Goal: Navigation & Orientation: Find specific page/section

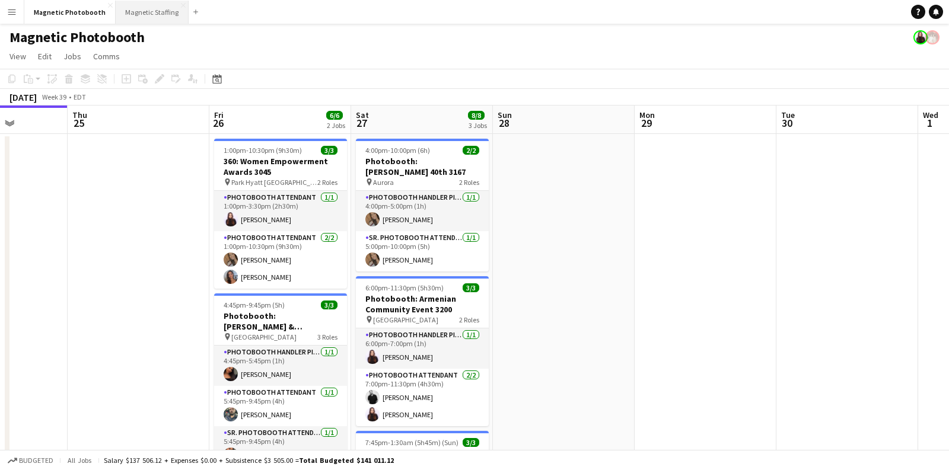
click at [147, 13] on button "Magnetic Staffing Close" at bounding box center [152, 12] width 73 height 23
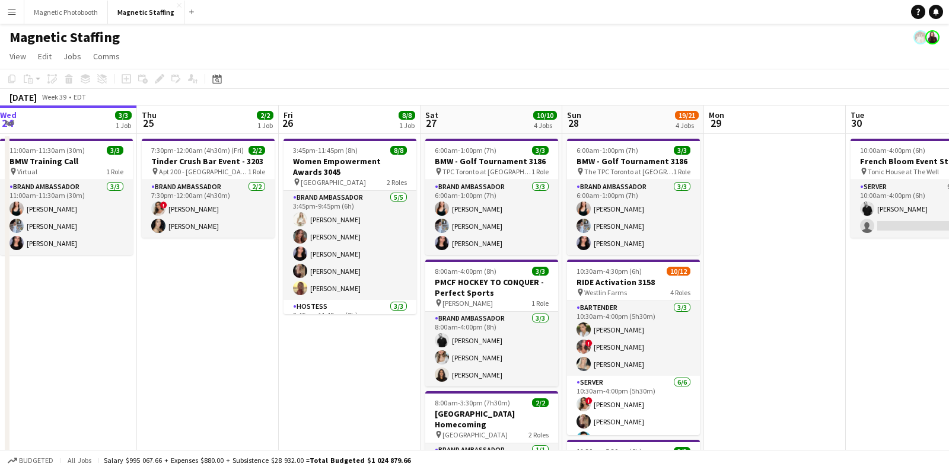
click at [7, 10] on app-icon "Menu" at bounding box center [11, 11] width 9 height 9
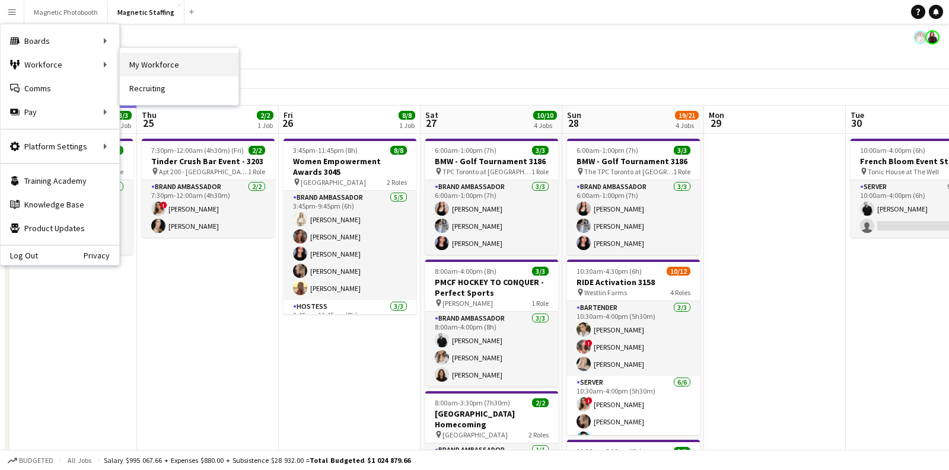
click at [164, 62] on link "My Workforce" at bounding box center [179, 65] width 119 height 24
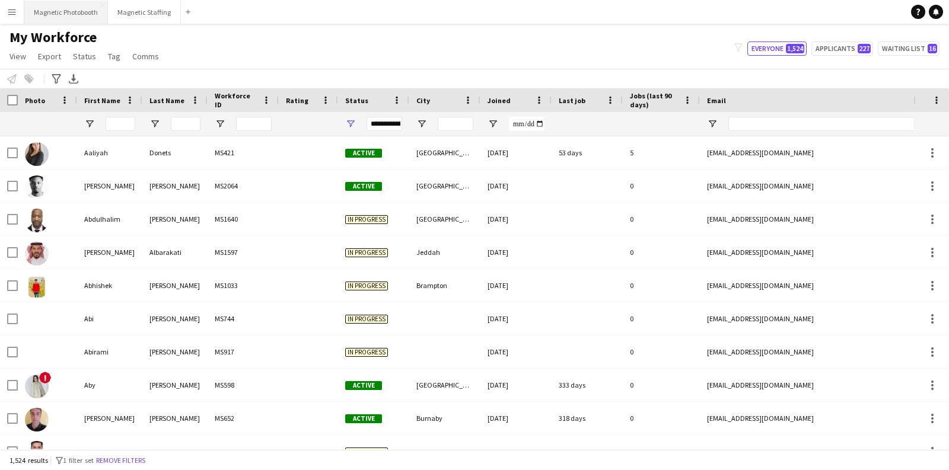
click at [94, 13] on button "Magnetic Photobooth Close" at bounding box center [66, 12] width 84 height 23
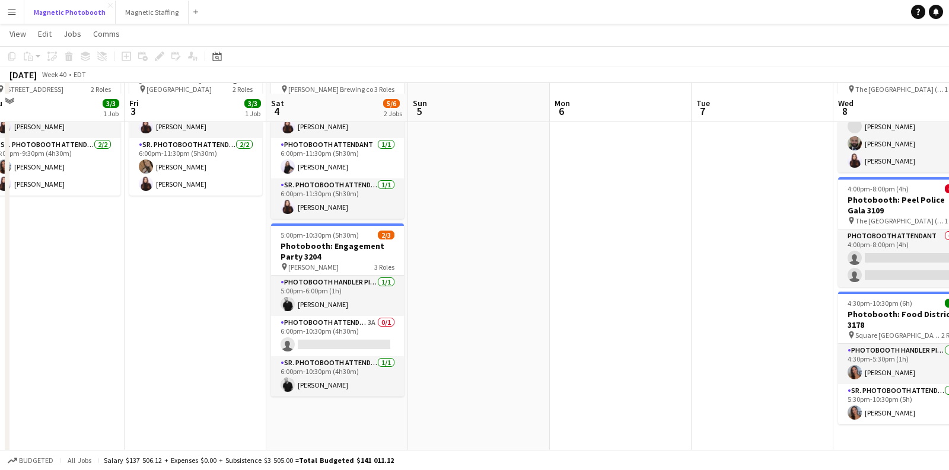
scroll to position [78, 0]
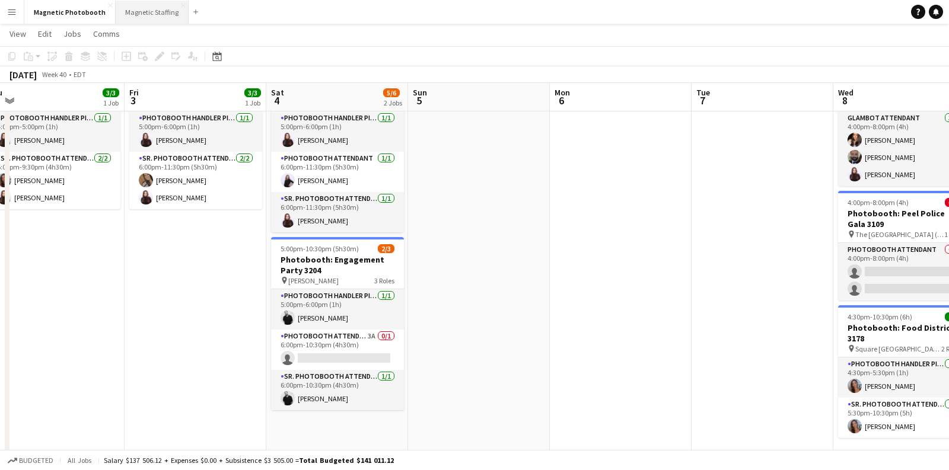
click at [154, 20] on button "Magnetic Staffing Close" at bounding box center [152, 12] width 73 height 23
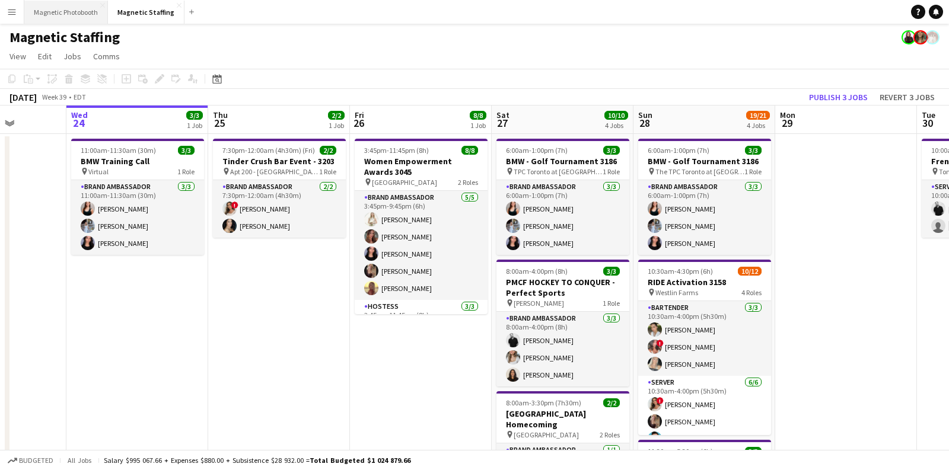
click at [72, 5] on button "Magnetic Photobooth Close" at bounding box center [66, 12] width 84 height 23
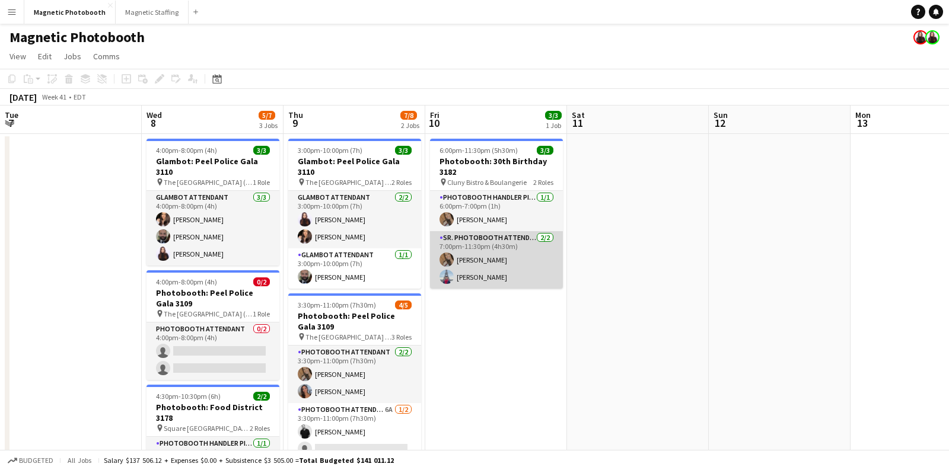
click at [494, 265] on app-card-role "Sr. Photobooth Attendant 2/2 7:00pm-11:30pm (4h30m) erica Musso Luccas Correia" at bounding box center [496, 260] width 133 height 58
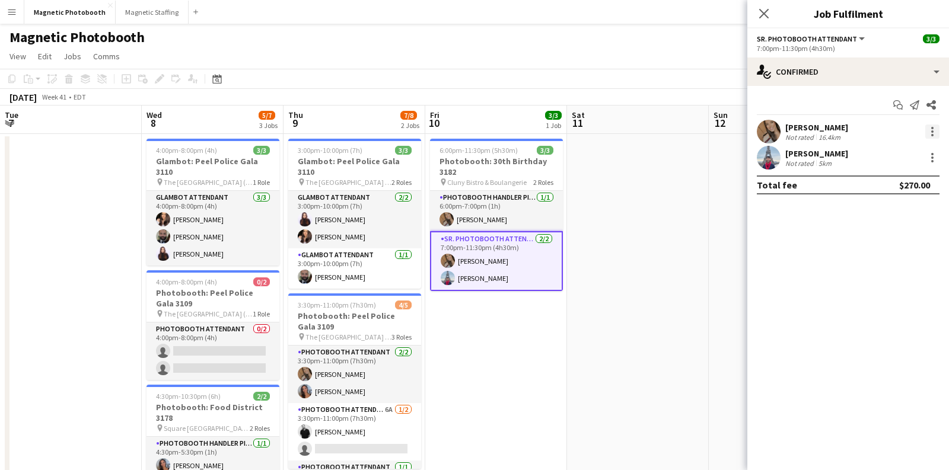
click at [932, 138] on div at bounding box center [932, 132] width 14 height 14
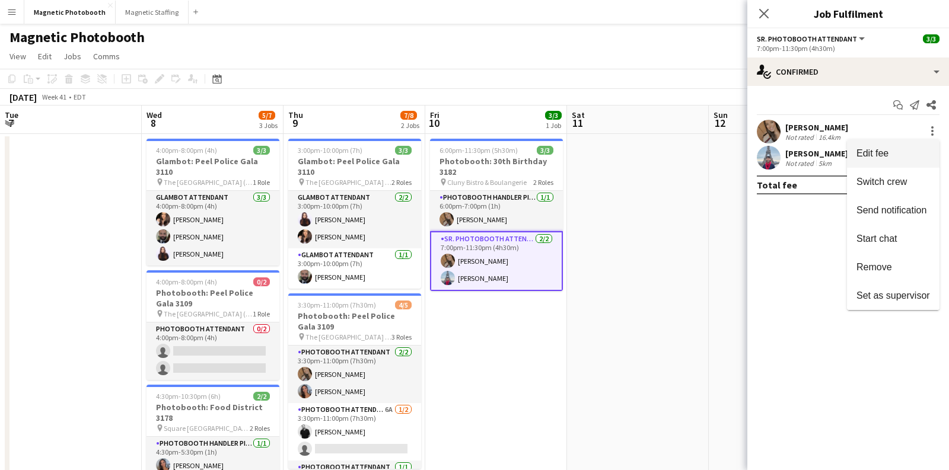
click at [914, 155] on span "Edit fee" at bounding box center [894, 153] width 74 height 11
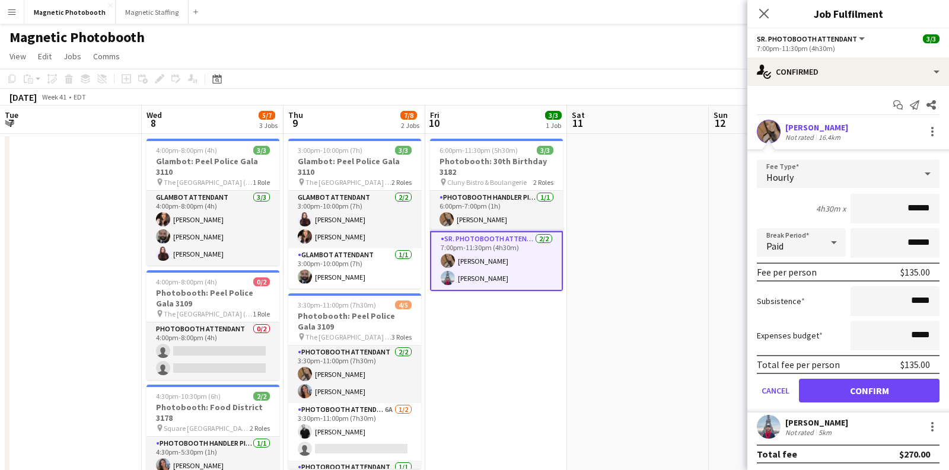
click at [657, 207] on app-date-cell at bounding box center [638, 382] width 142 height 497
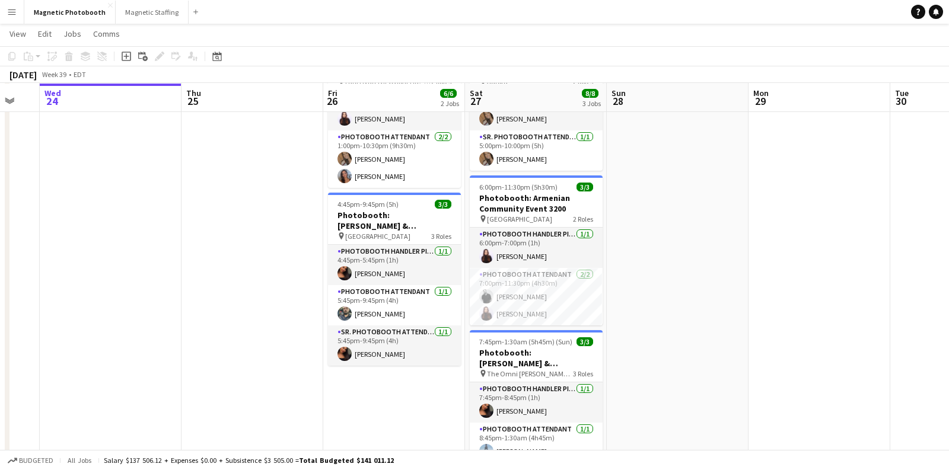
scroll to position [0, 255]
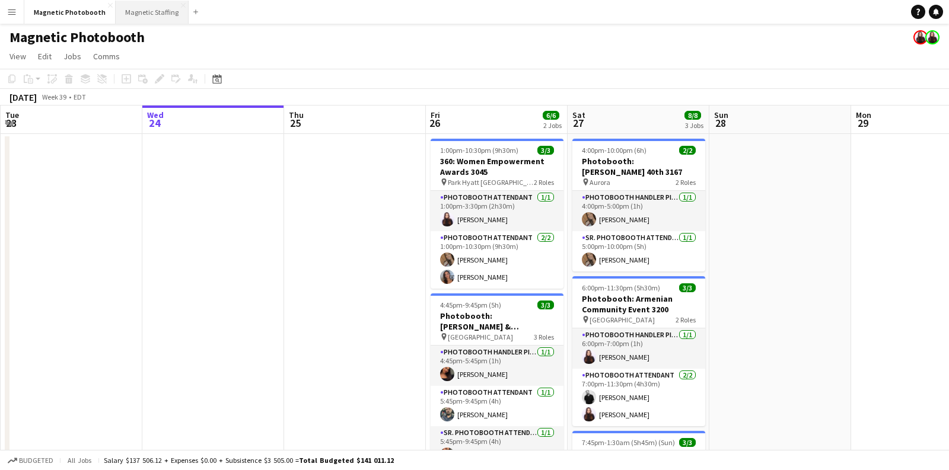
click at [154, 13] on button "Magnetic Staffing Close" at bounding box center [152, 12] width 73 height 23
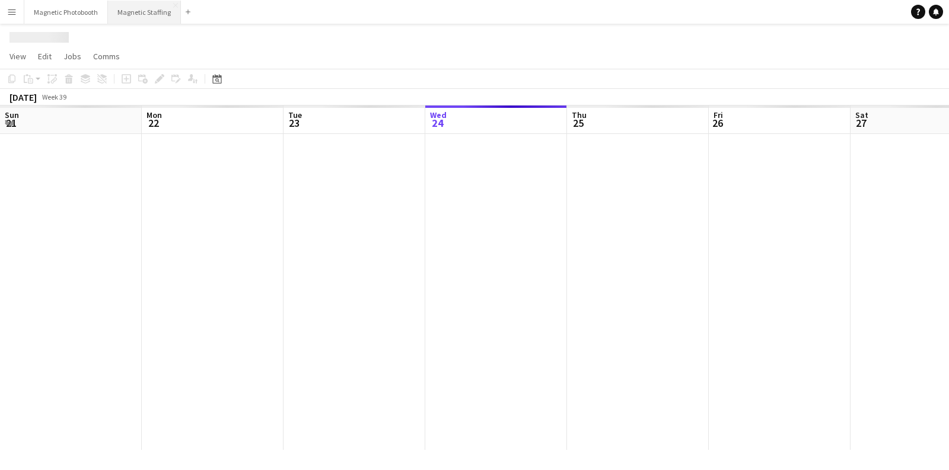
scroll to position [0, 283]
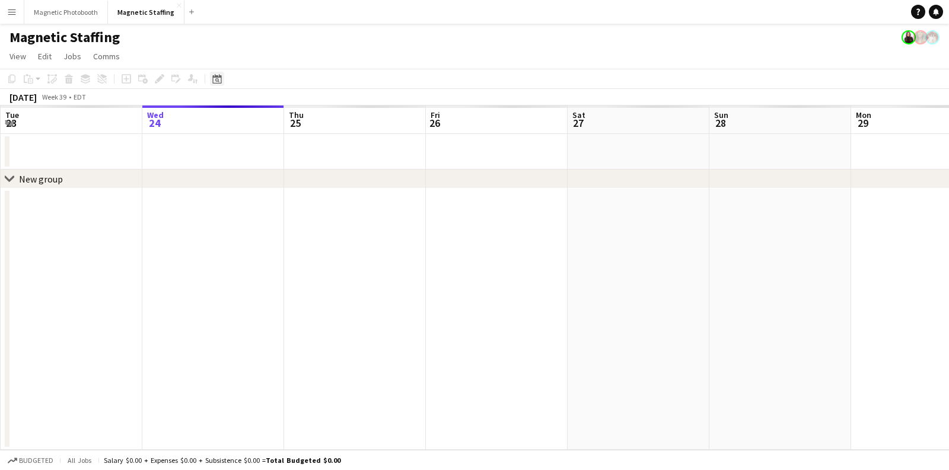
click at [214, 78] on icon "Date picker" at bounding box center [216, 78] width 9 height 9
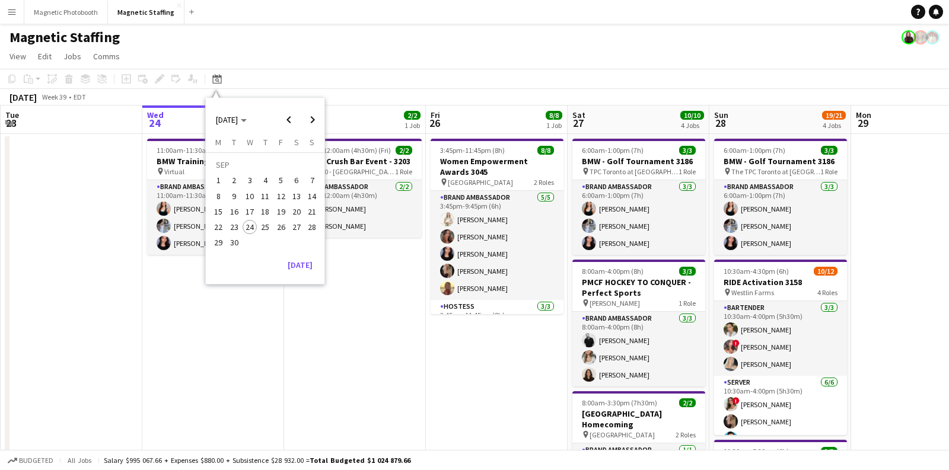
click at [66, 246] on app-date-cell at bounding box center [72, 435] width 142 height 602
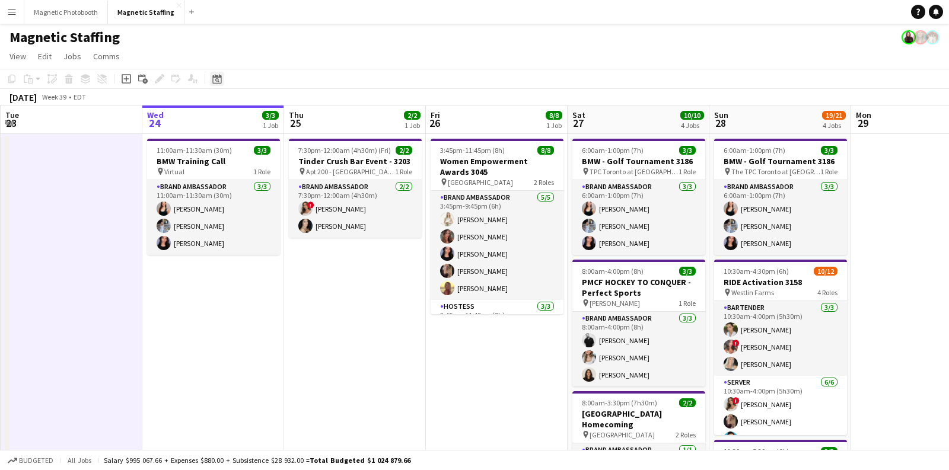
click at [220, 72] on div "Date picker" at bounding box center [217, 79] width 14 height 14
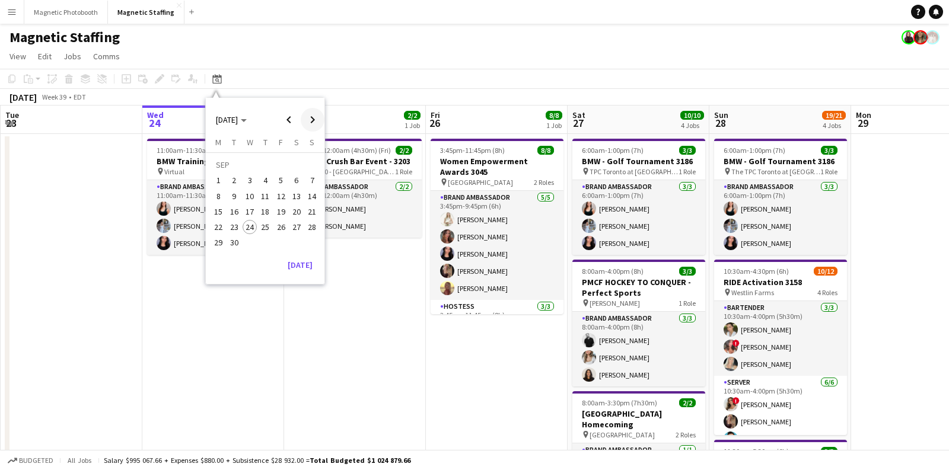
click at [306, 120] on span "Next month" at bounding box center [313, 120] width 24 height 24
click at [266, 227] on span "23" at bounding box center [265, 227] width 14 height 14
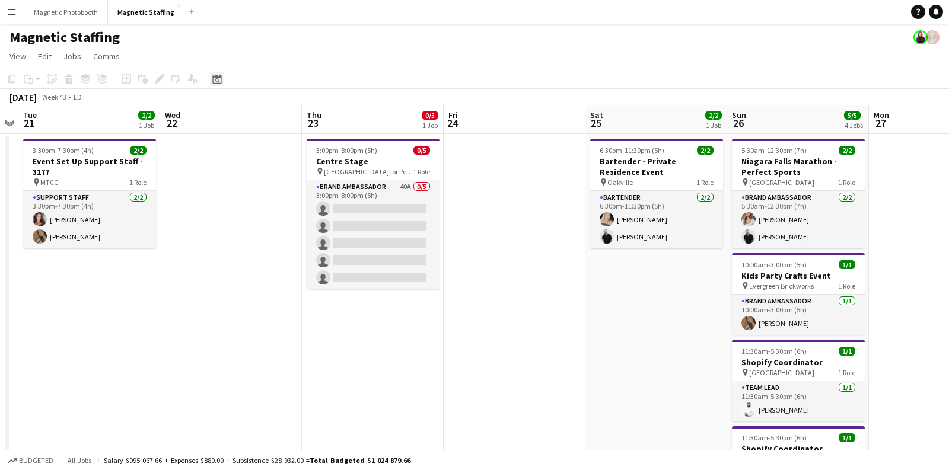
click at [210, 76] on div "Date picker" at bounding box center [217, 79] width 14 height 14
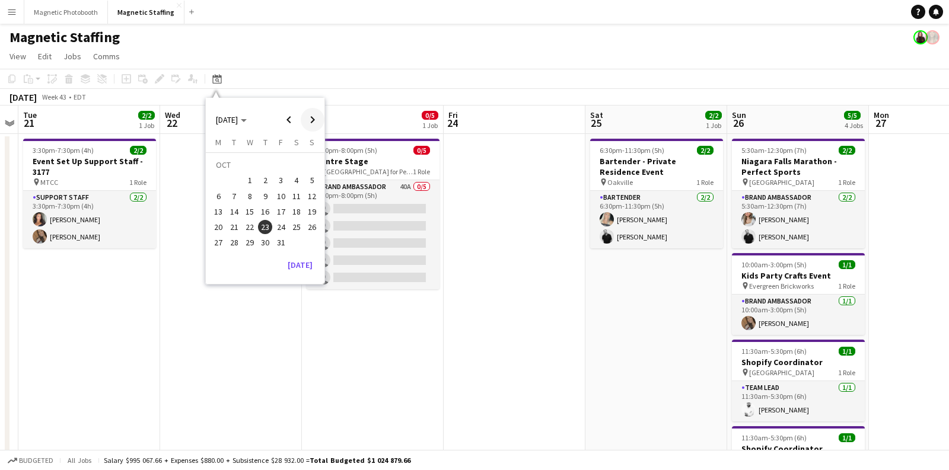
click at [315, 124] on span "Next month" at bounding box center [313, 120] width 24 height 24
click at [233, 184] on span "4" at bounding box center [234, 184] width 14 height 14
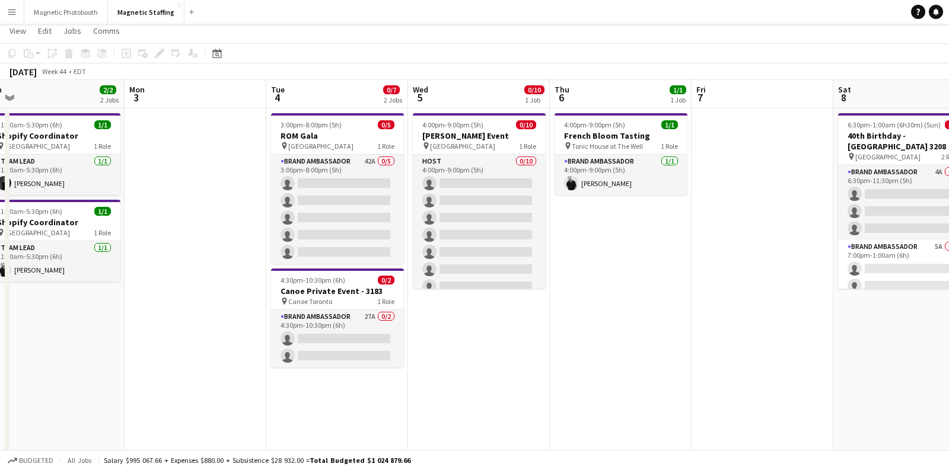
scroll to position [0, 0]
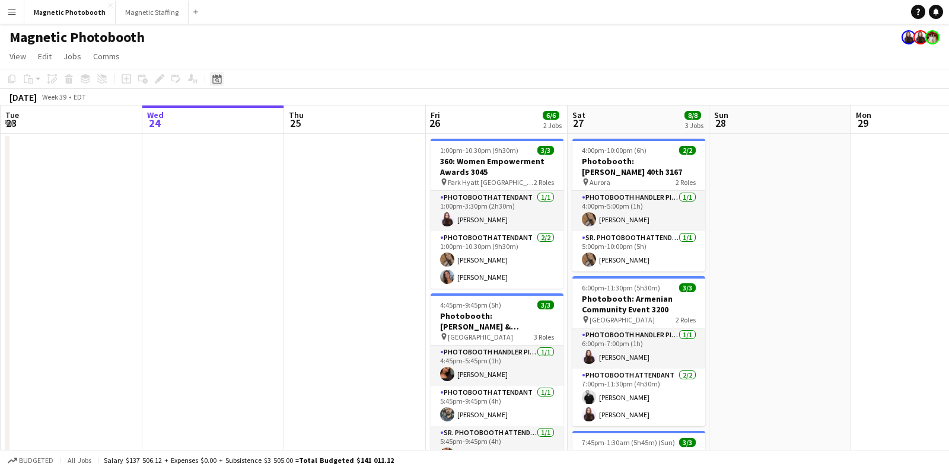
click at [212, 79] on icon "Date picker" at bounding box center [216, 78] width 9 height 9
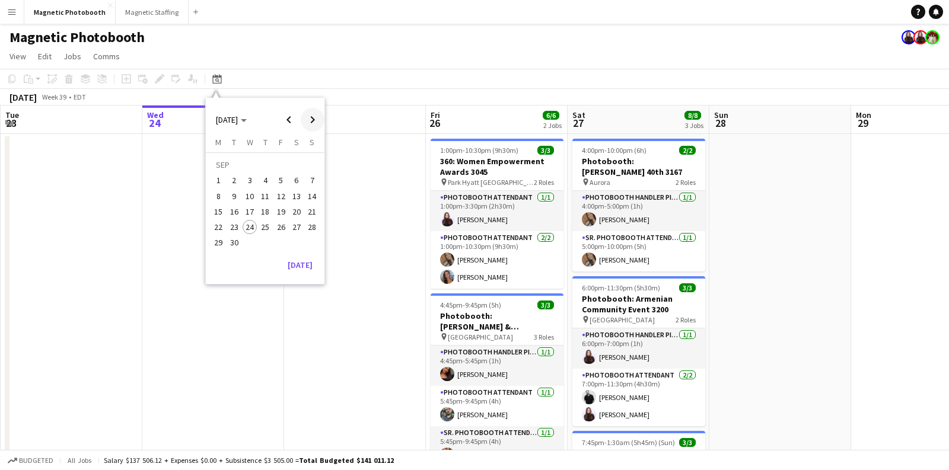
click at [304, 114] on span "Next month" at bounding box center [313, 120] width 24 height 24
click at [280, 193] on span "10" at bounding box center [281, 196] width 14 height 14
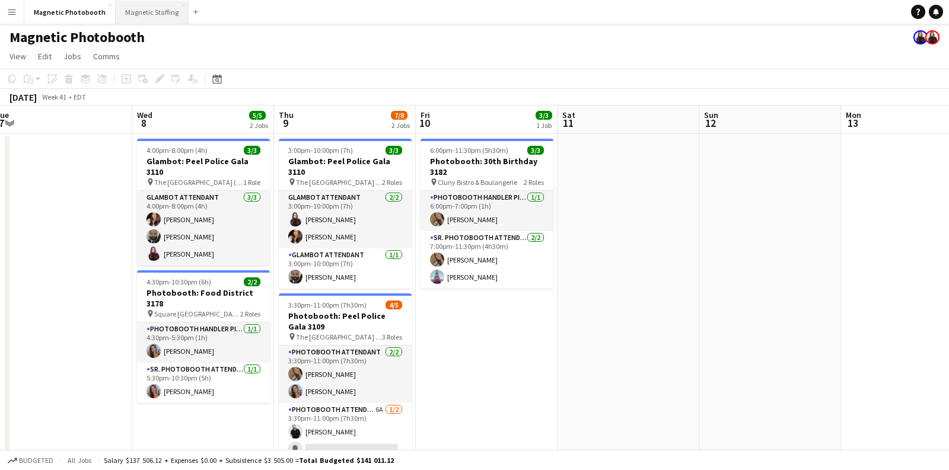
click at [140, 8] on button "Magnetic Staffing Close" at bounding box center [152, 12] width 73 height 23
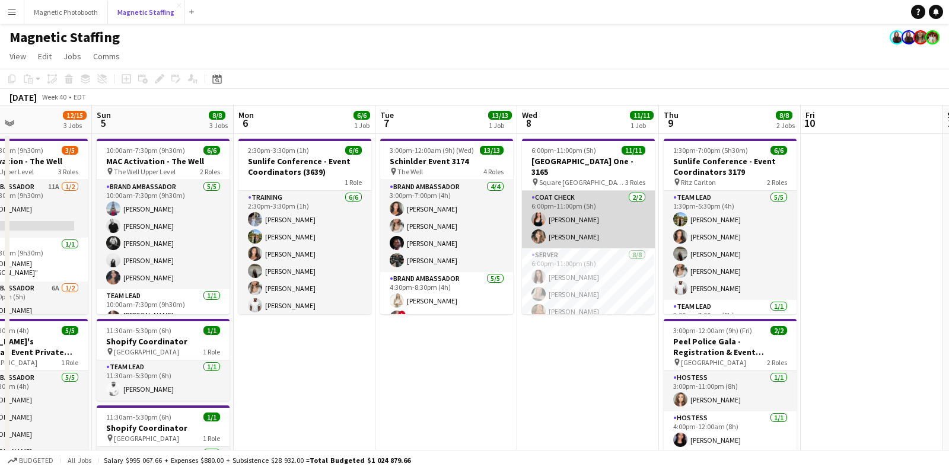
scroll to position [0, 387]
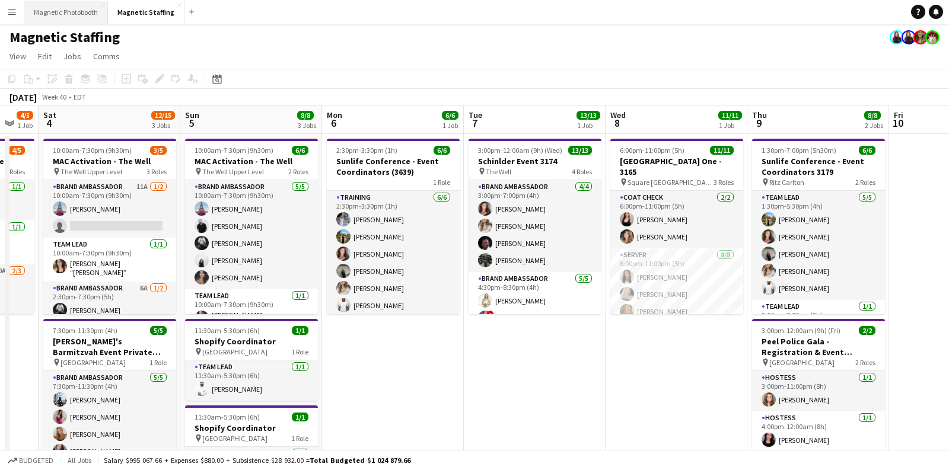
click at [78, 11] on button "Magnetic Photobooth Close" at bounding box center [66, 12] width 84 height 23
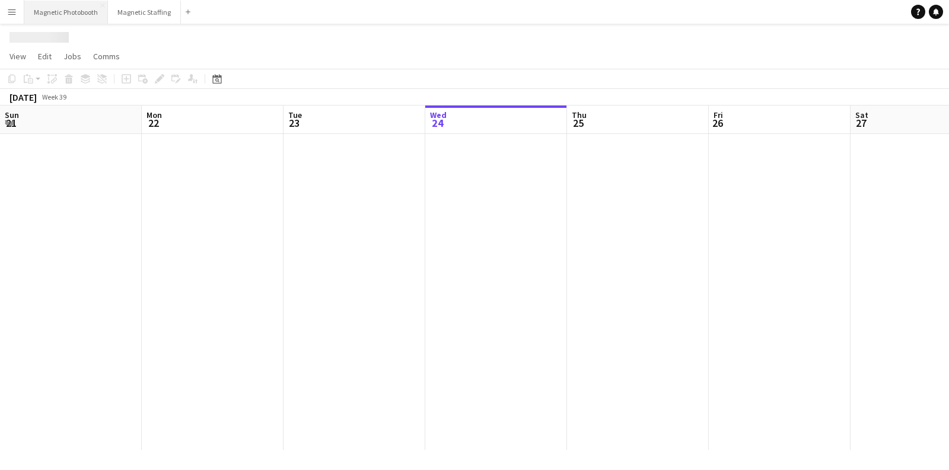
scroll to position [0, 283]
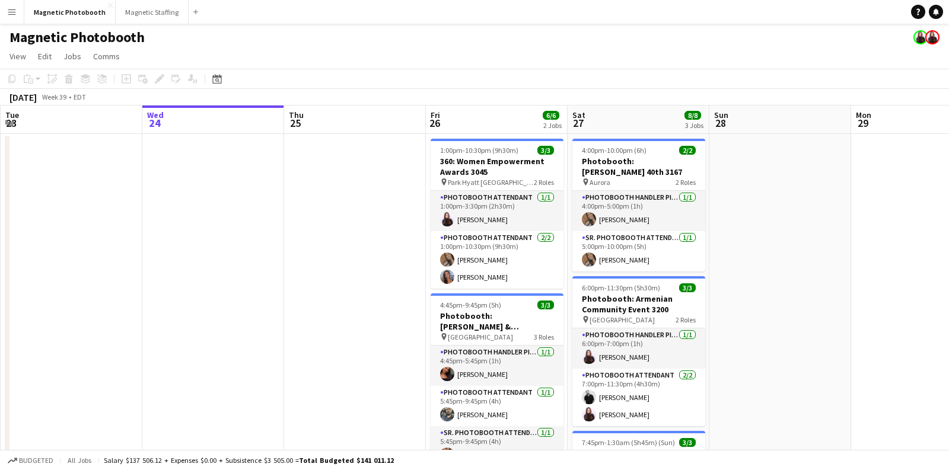
click at [268, 21] on app-navbar "Menu Boards Boards Boards All jobs Status Workforce Workforce My Workforce Recr…" at bounding box center [474, 12] width 949 height 24
click at [216, 82] on icon "Date picker" at bounding box center [216, 78] width 9 height 9
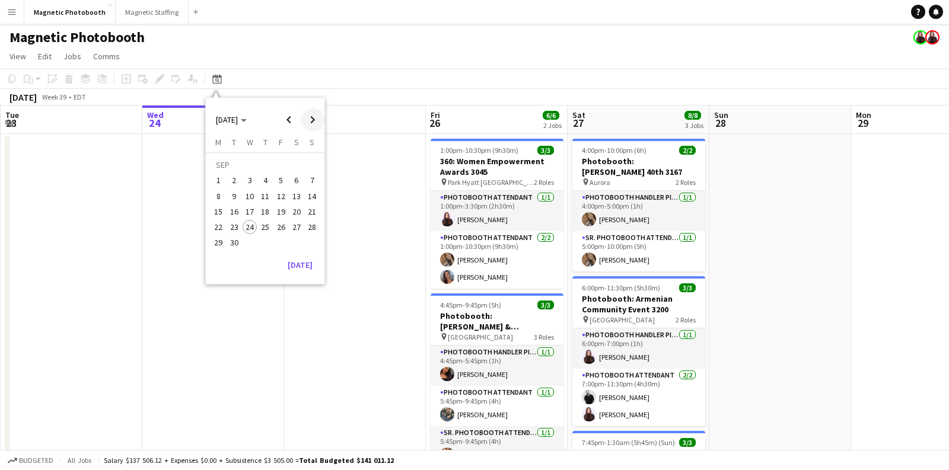
click at [304, 119] on span "Next month" at bounding box center [313, 120] width 24 height 24
click at [254, 197] on span "8" at bounding box center [250, 196] width 14 height 14
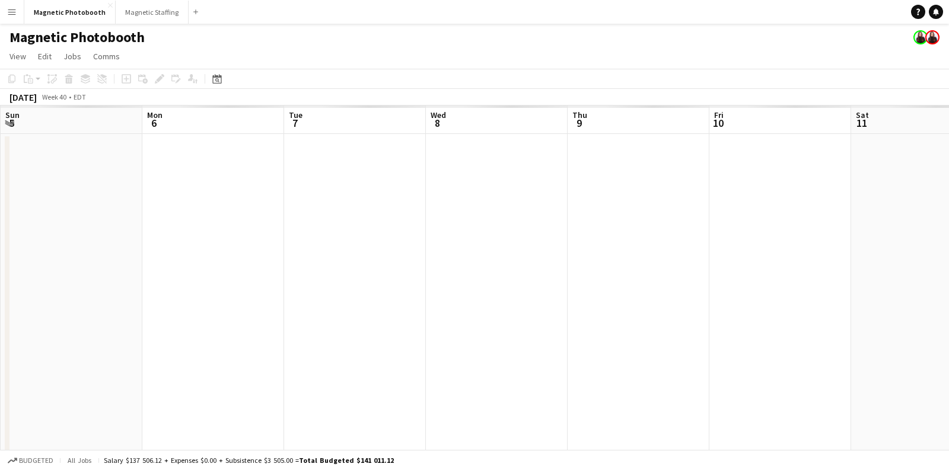
scroll to position [0, 407]
